Goal: Information Seeking & Learning: Learn about a topic

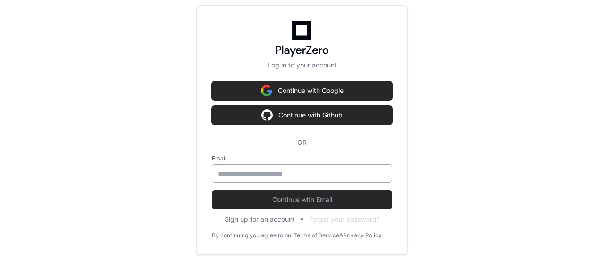
click at [278, 175] on input "email" at bounding box center [302, 173] width 168 height 9
type input "**********"
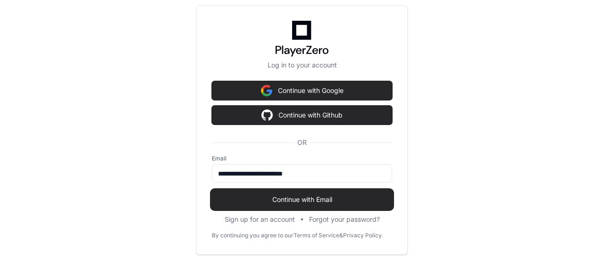
click at [276, 199] on span "Continue with Email" at bounding box center [302, 199] width 180 height 9
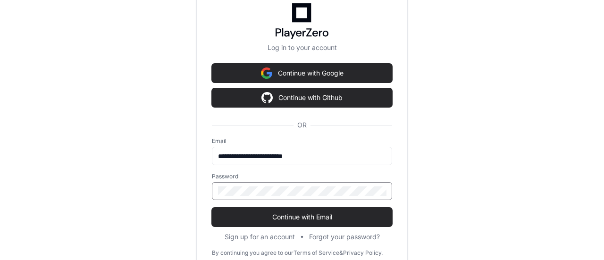
click at [212, 208] on button "Continue with Email" at bounding box center [302, 217] width 180 height 19
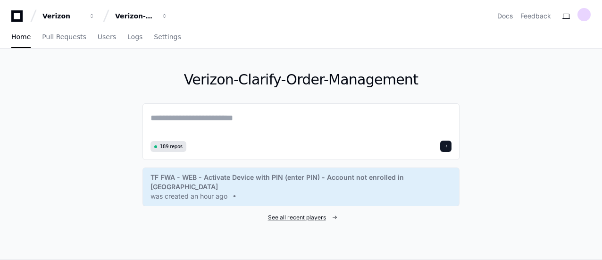
click at [295, 214] on span "See all recent players" at bounding box center [297, 218] width 58 height 8
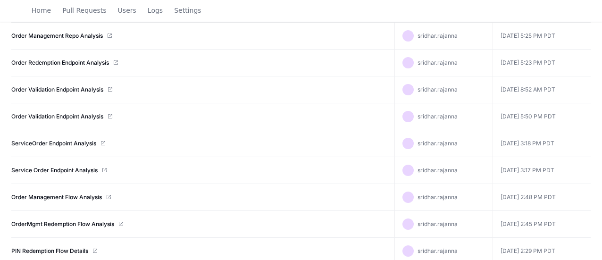
scroll to position [355, 0]
click at [84, 167] on link "Service Order Endpoint Analysis" at bounding box center [54, 170] width 86 height 8
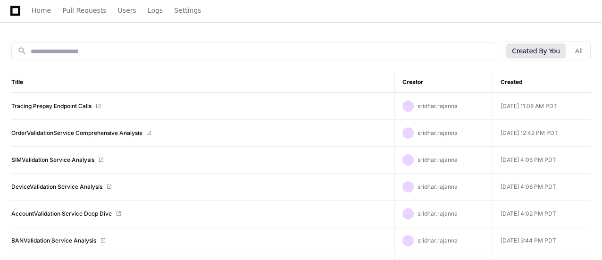
scroll to position [0, 0]
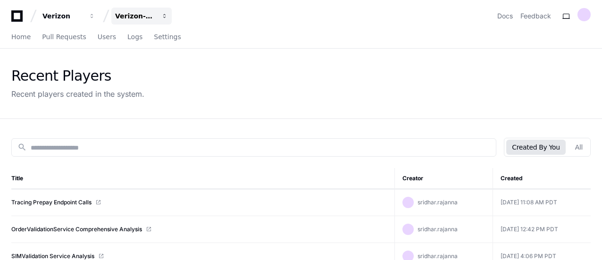
click at [83, 12] on div "Verizon-Clarify-Order-Management" at bounding box center [62, 15] width 41 height 9
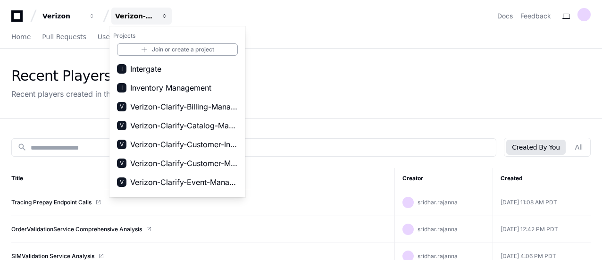
click at [148, 12] on div "Verizon-Clarify-Order-Management" at bounding box center [135, 15] width 41 height 9
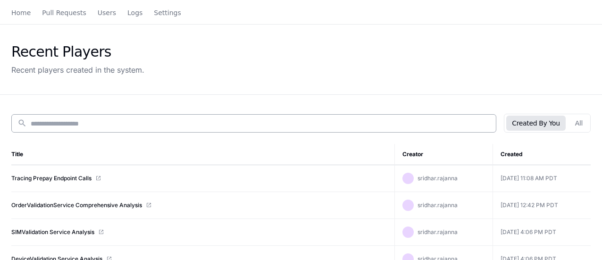
scroll to position [25, 0]
click at [21, 12] on span "Home" at bounding box center [20, 12] width 19 height 6
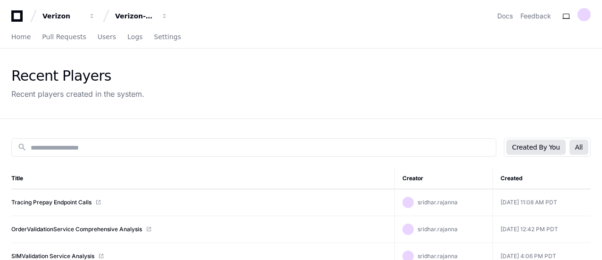
click at [583, 151] on button "All" at bounding box center [578, 147] width 19 height 15
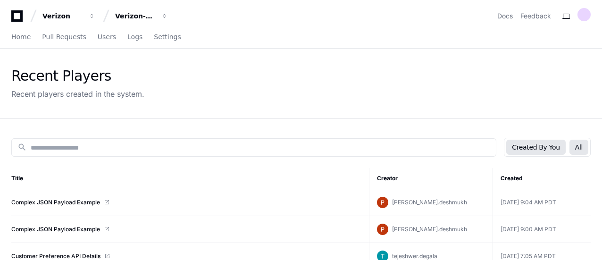
click at [544, 150] on button "Created By You" at bounding box center [535, 147] width 59 height 15
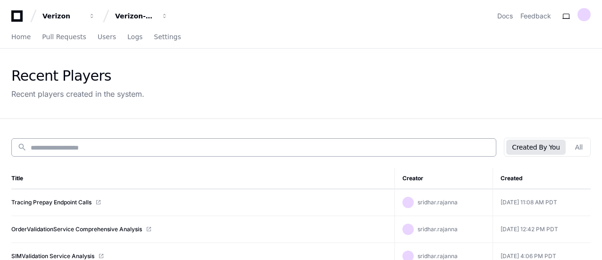
click at [275, 140] on div "search" at bounding box center [253, 147] width 485 height 18
click at [269, 147] on input at bounding box center [261, 147] width 460 height 9
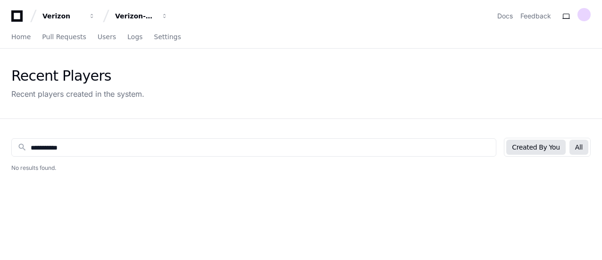
click at [586, 150] on button "All" at bounding box center [578, 147] width 19 height 15
click at [233, 145] on input "**********" at bounding box center [261, 147] width 460 height 9
type input "*****"
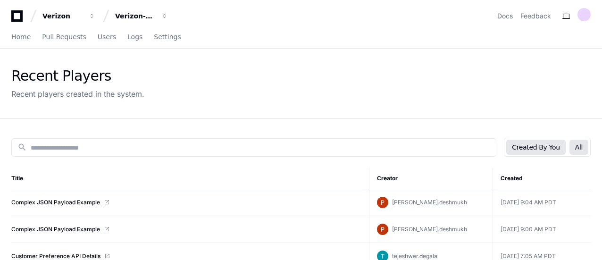
click at [537, 146] on button "Created By You" at bounding box center [535, 147] width 59 height 15
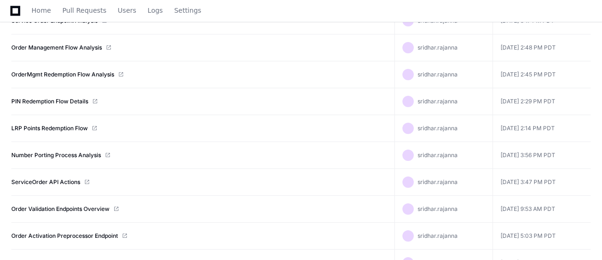
scroll to position [504, 0]
click at [93, 72] on link "OrderMgmt Redemption Flow Analysis" at bounding box center [62, 75] width 103 height 8
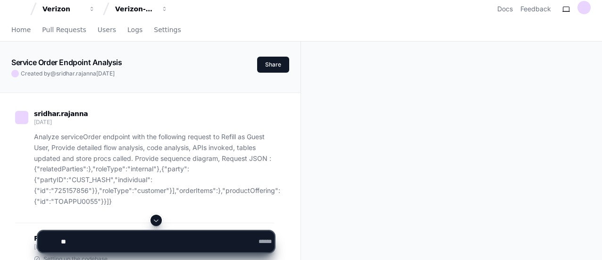
scroll to position [49, 0]
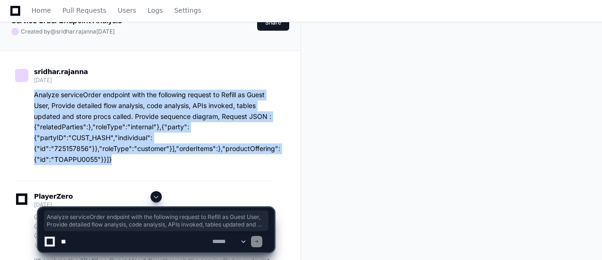
drag, startPoint x: 112, startPoint y: 157, endPoint x: 32, endPoint y: 97, distance: 100.8
click at [32, 97] on div "Analyze serviceOrder endpoint with the following request to Refill as Guest Use…" at bounding box center [144, 127] width 259 height 75
copy p "Analyze serviceOrder endpoint with the following request to Refill as Guest Use…"
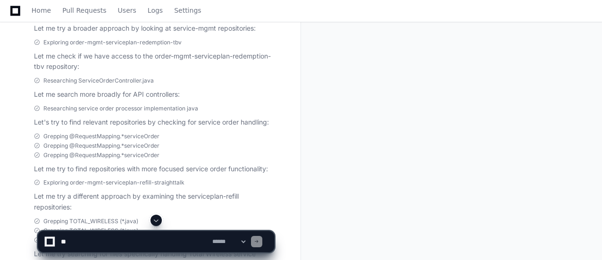
scroll to position [665, 0]
